Goal: Task Accomplishment & Management: Manage account settings

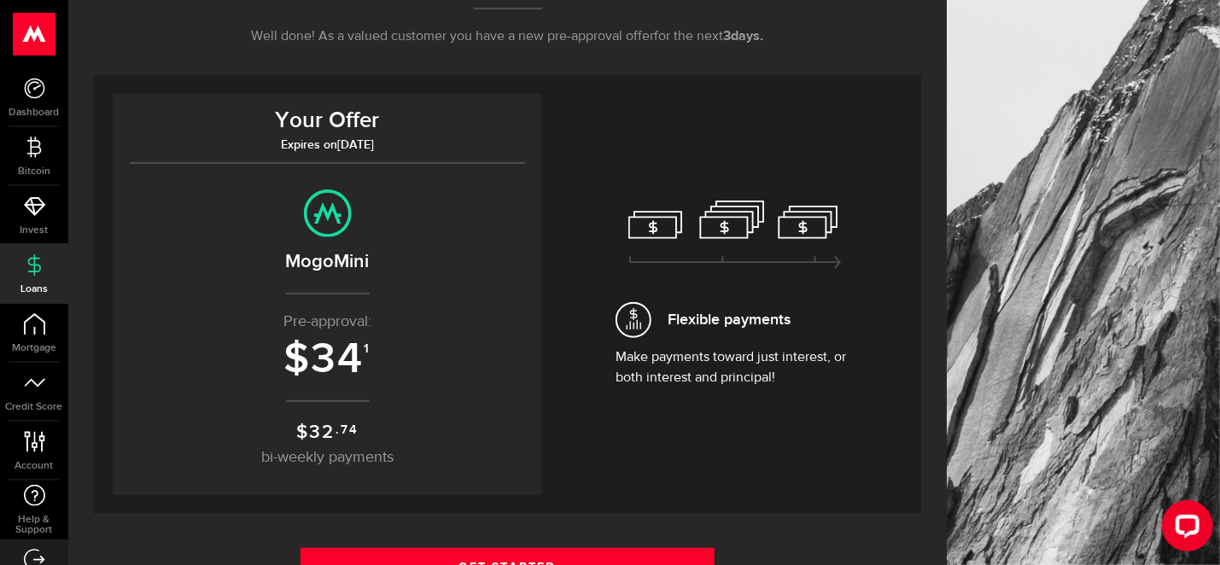
scroll to position [341, 0]
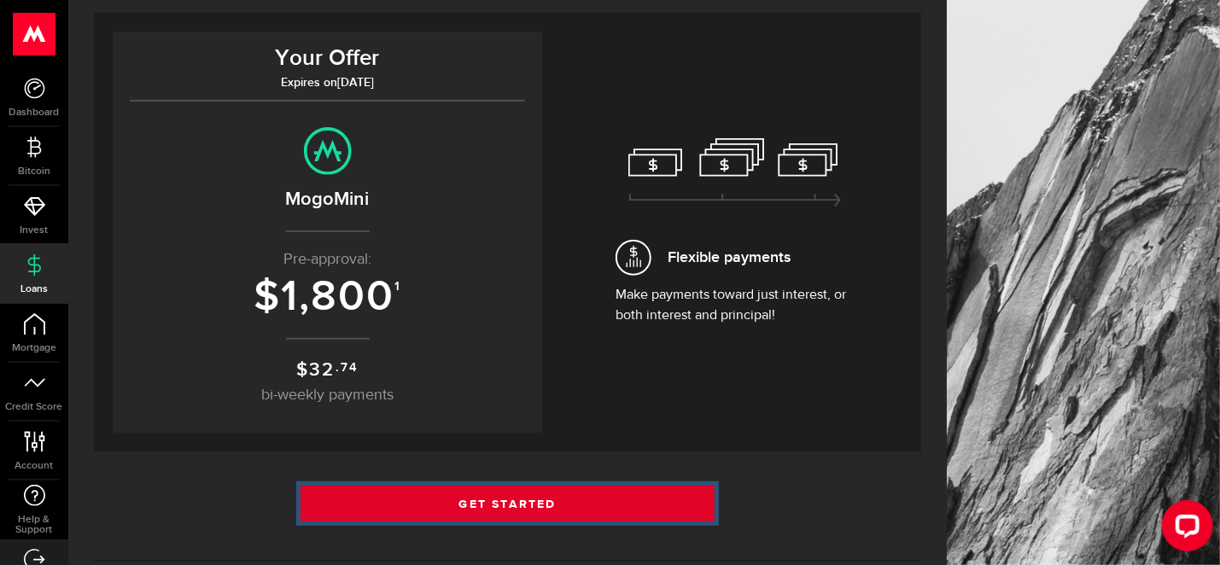
click at [598, 504] on link "Get Started" at bounding box center [507, 504] width 414 height 36
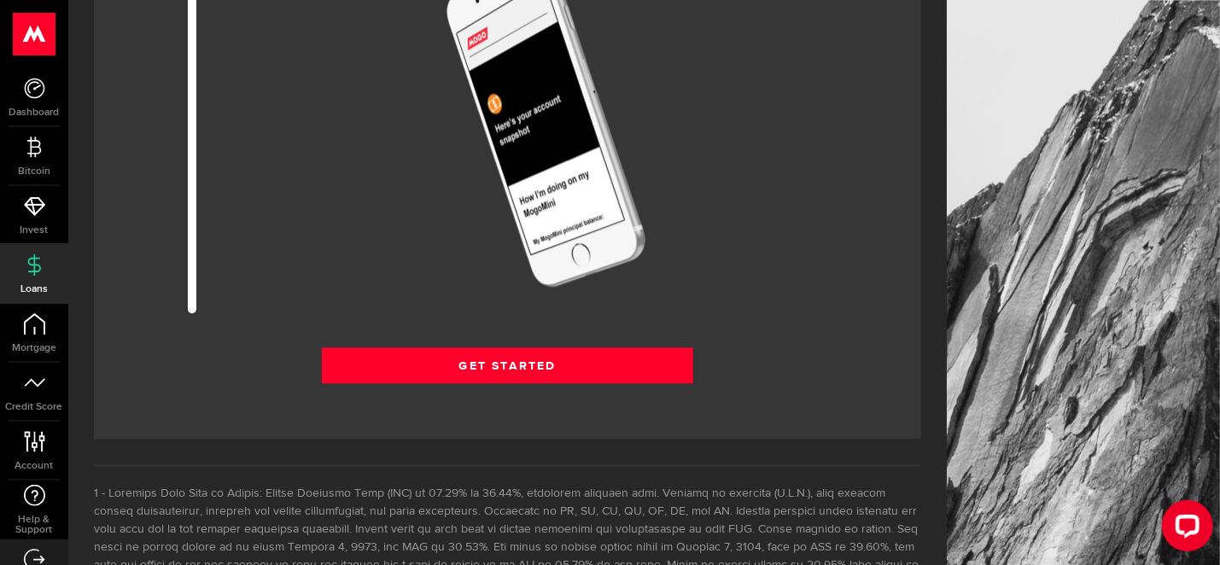
scroll to position [2646, 0]
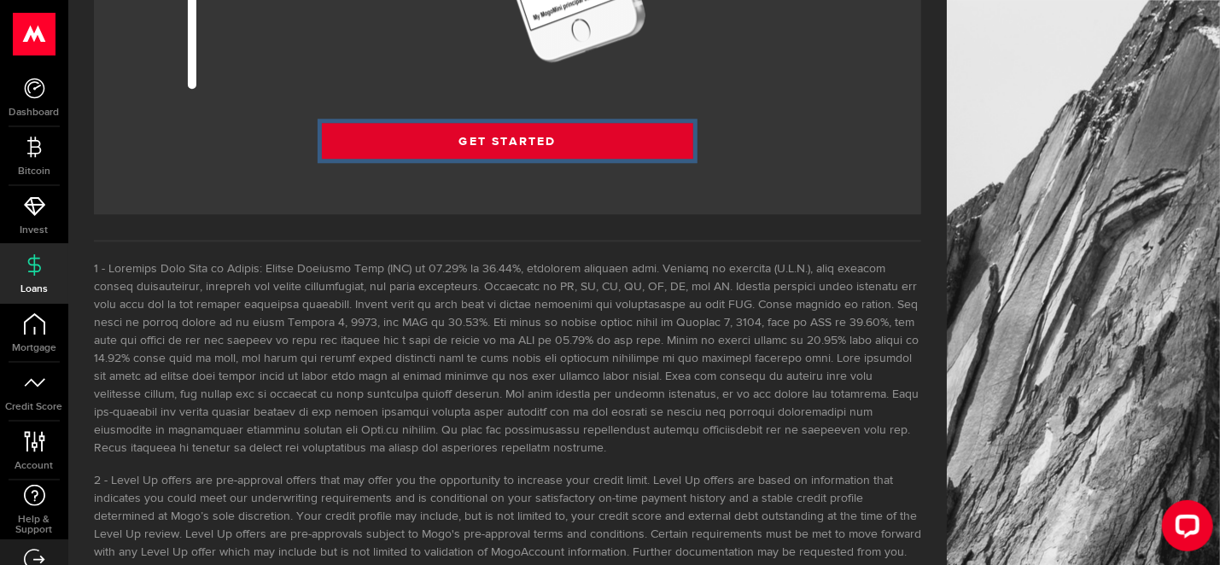
click at [582, 159] on link "Get Started" at bounding box center [507, 141] width 371 height 36
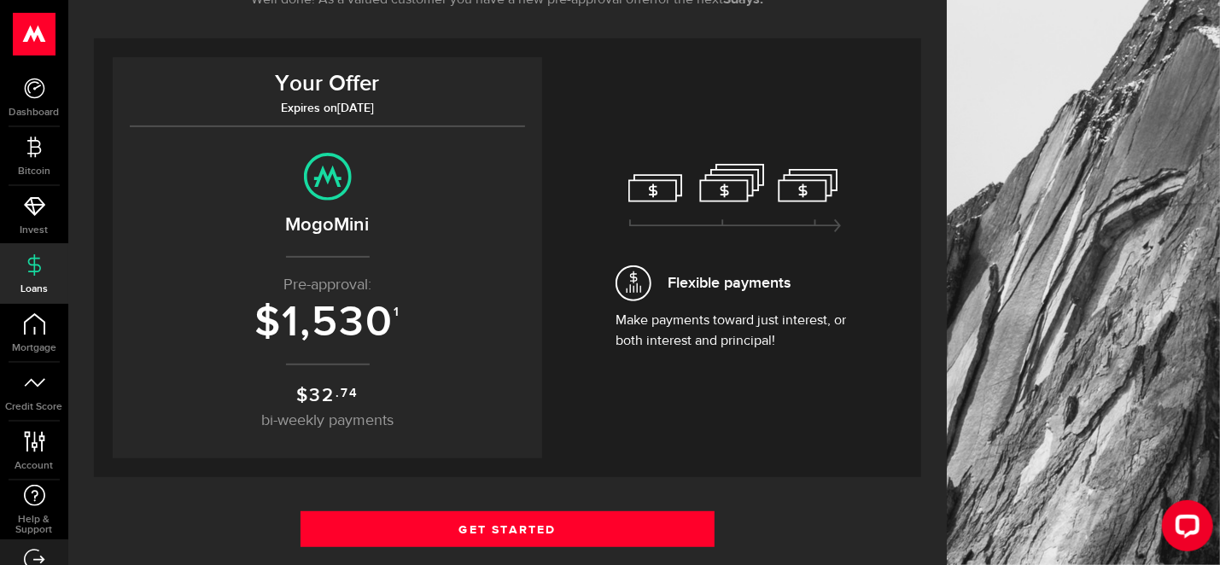
scroll to position [426, 0]
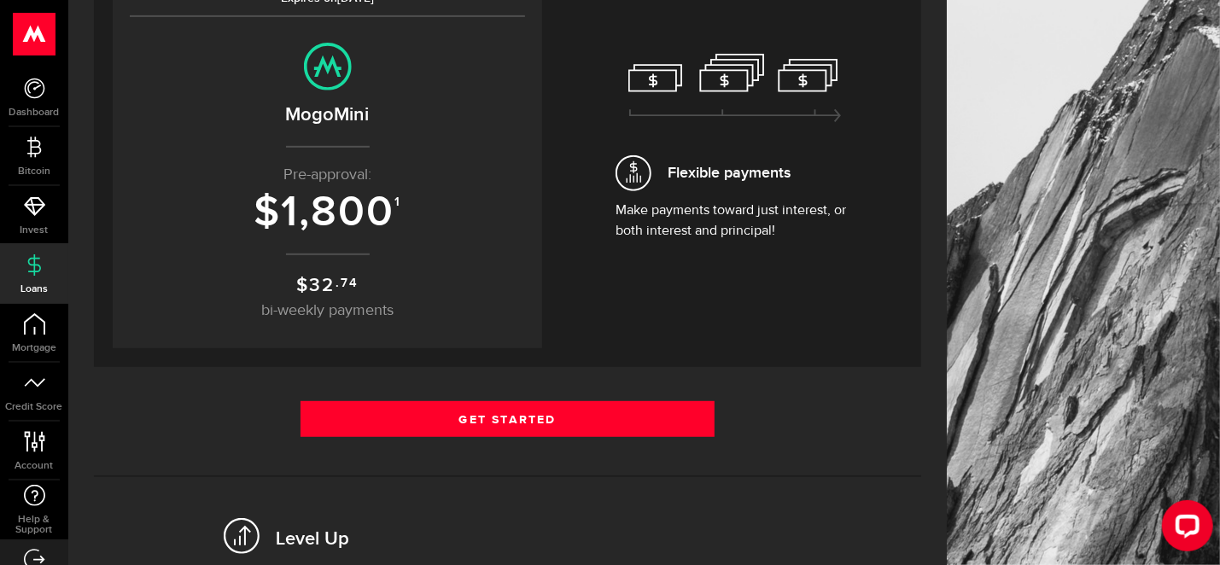
click at [628, 246] on div "Flexible payments Make payments toward just interest, or both interest and prin…" at bounding box center [735, 147] width 335 height 401
click at [352, 80] on use at bounding box center [328, 68] width 48 height 48
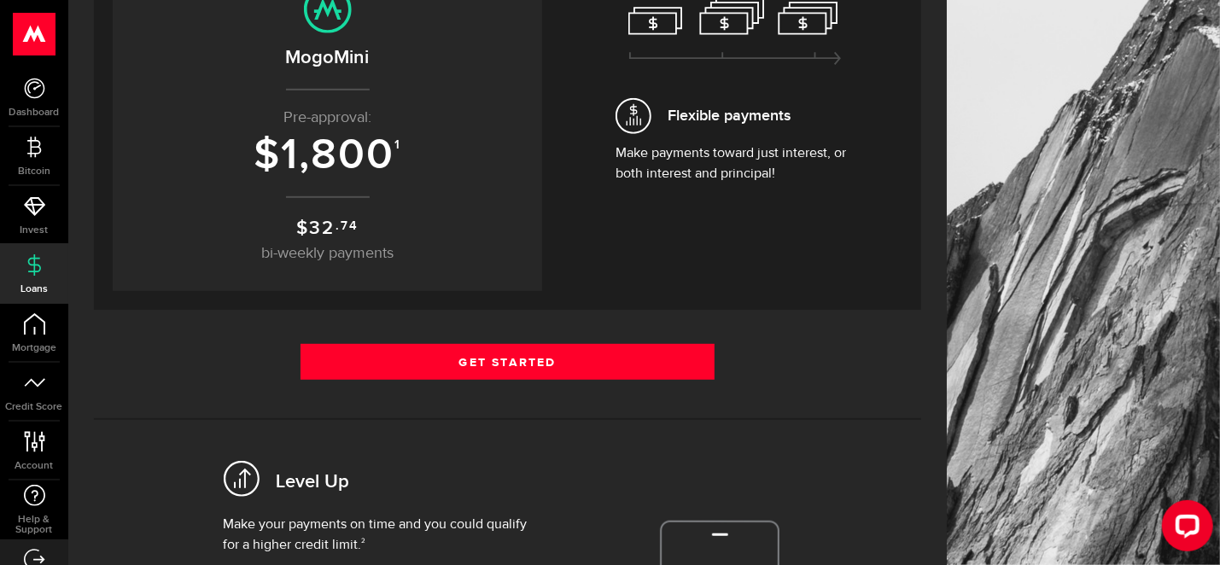
scroll to position [512, 0]
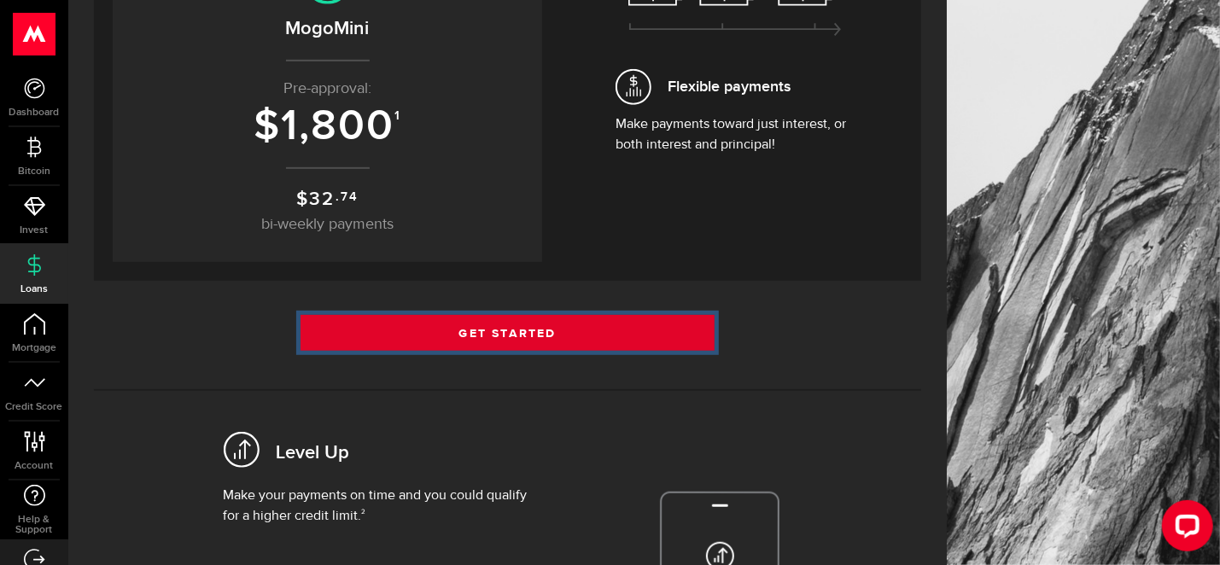
click at [510, 327] on link "Get Started" at bounding box center [507, 333] width 414 height 36
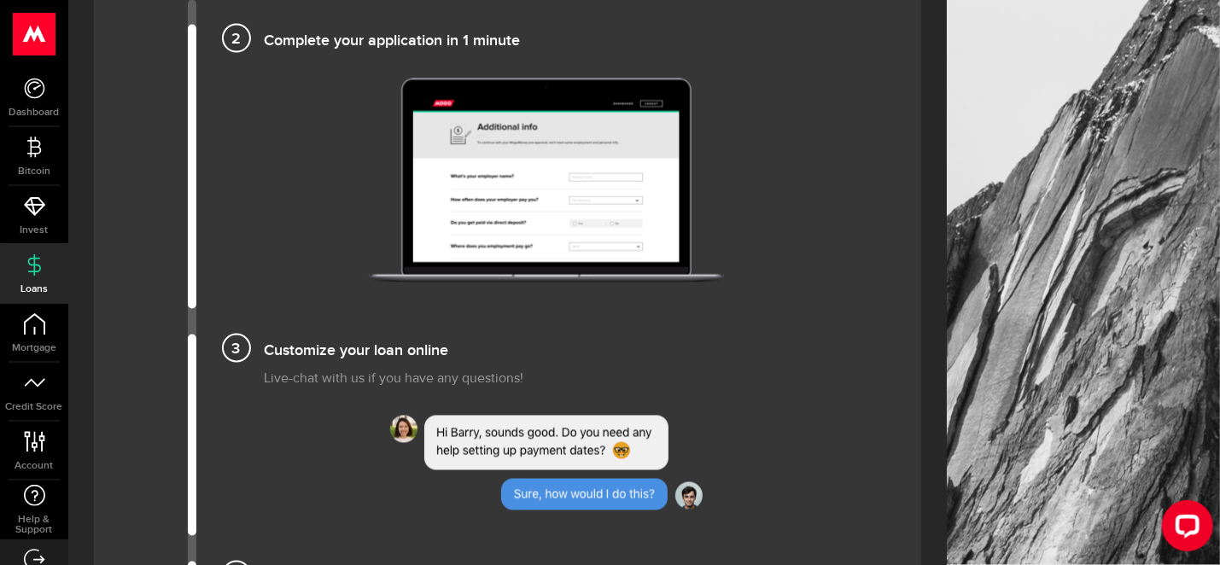
scroll to position [1536, 0]
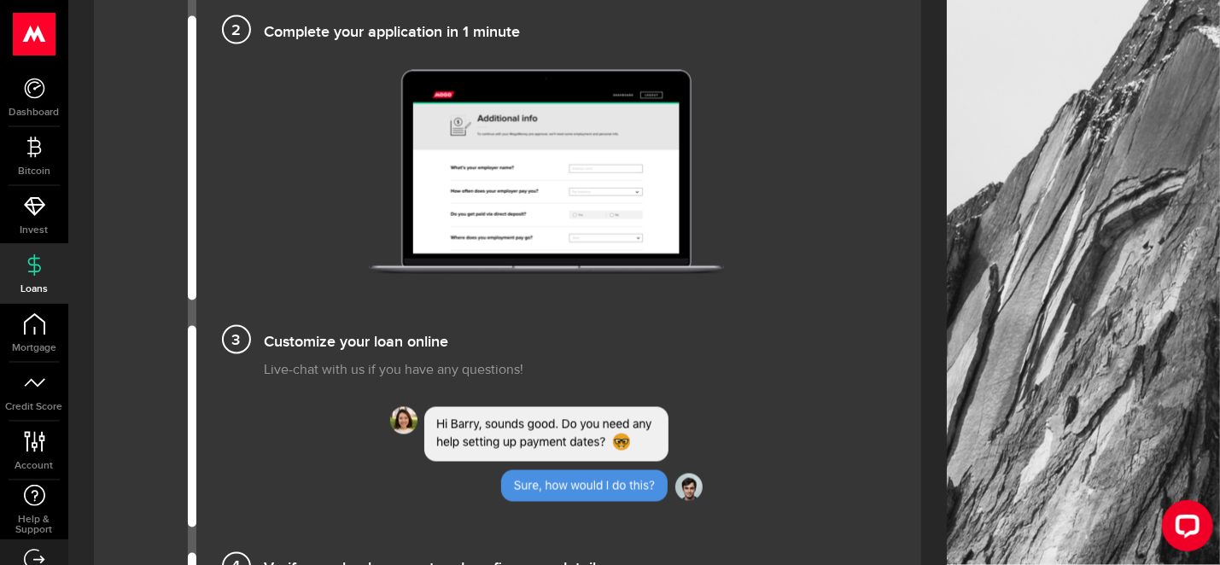
click at [591, 244] on img at bounding box center [546, 172] width 355 height 205
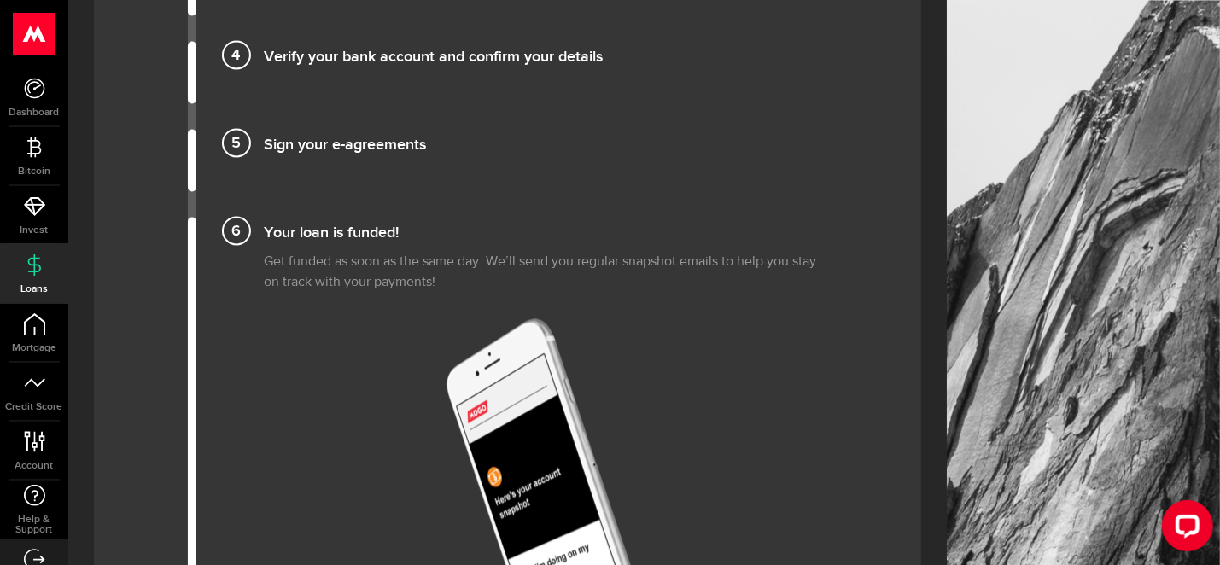
scroll to position [2134, 0]
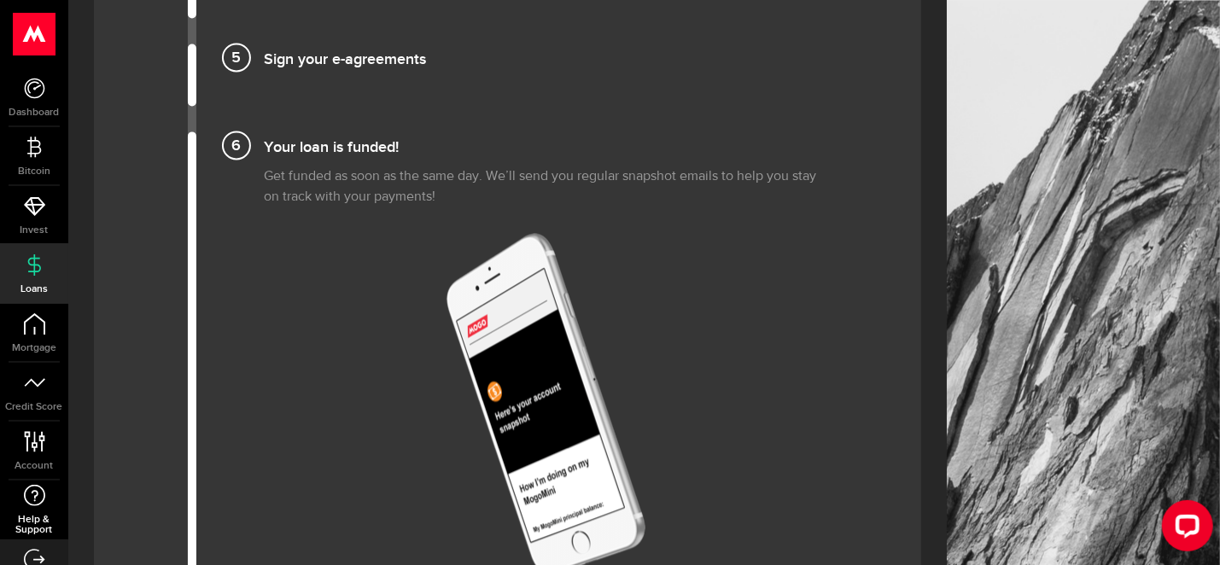
click at [68, 481] on link "Help & Support" at bounding box center [34, 510] width 68 height 59
